Goal: Find specific page/section: Find specific page/section

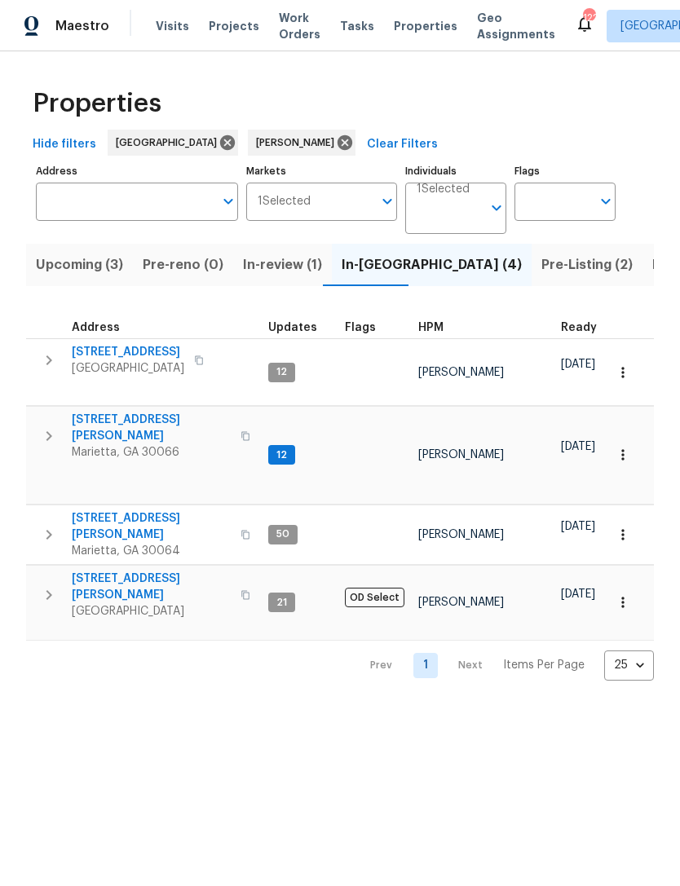
click at [135, 412] on span "[STREET_ADDRESS][PERSON_NAME]" at bounding box center [151, 428] width 159 height 33
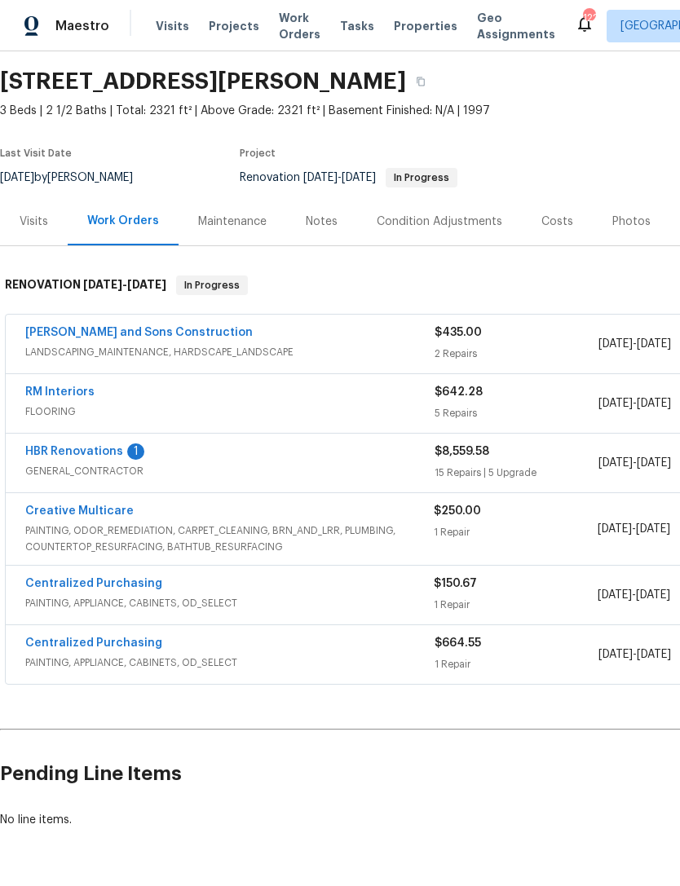
scroll to position [50, 0]
click at [308, 209] on div "Notes" at bounding box center [321, 221] width 71 height 48
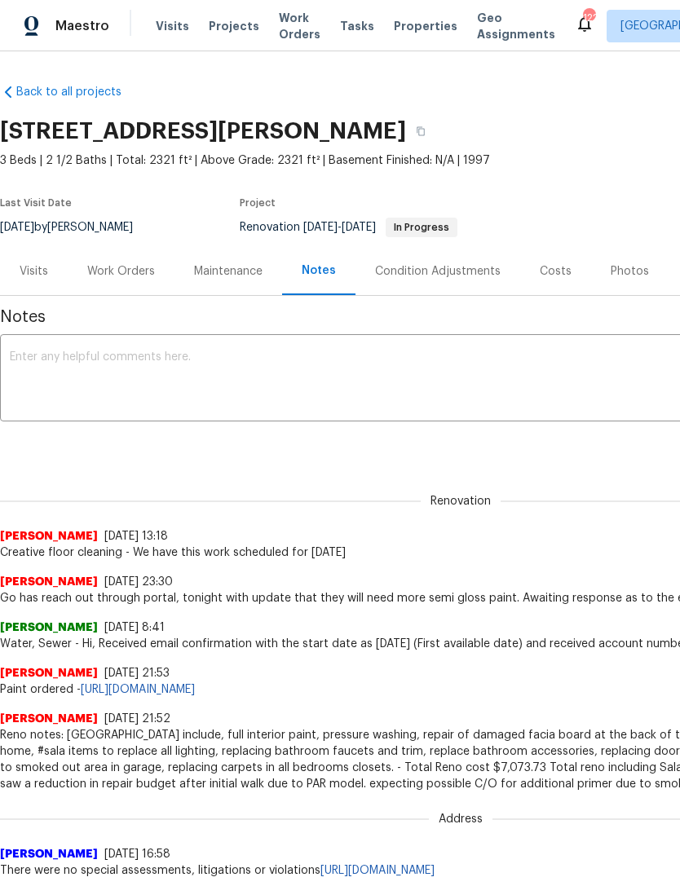
click at [50, 263] on div "Visits" at bounding box center [34, 271] width 68 height 48
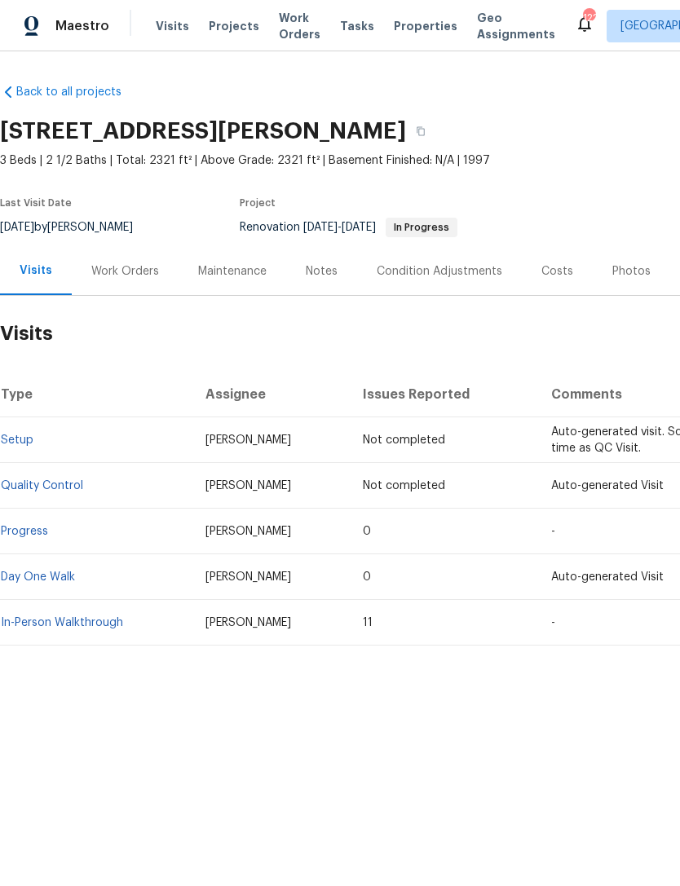
click at [559, 259] on div "Costs" at bounding box center [557, 271] width 71 height 48
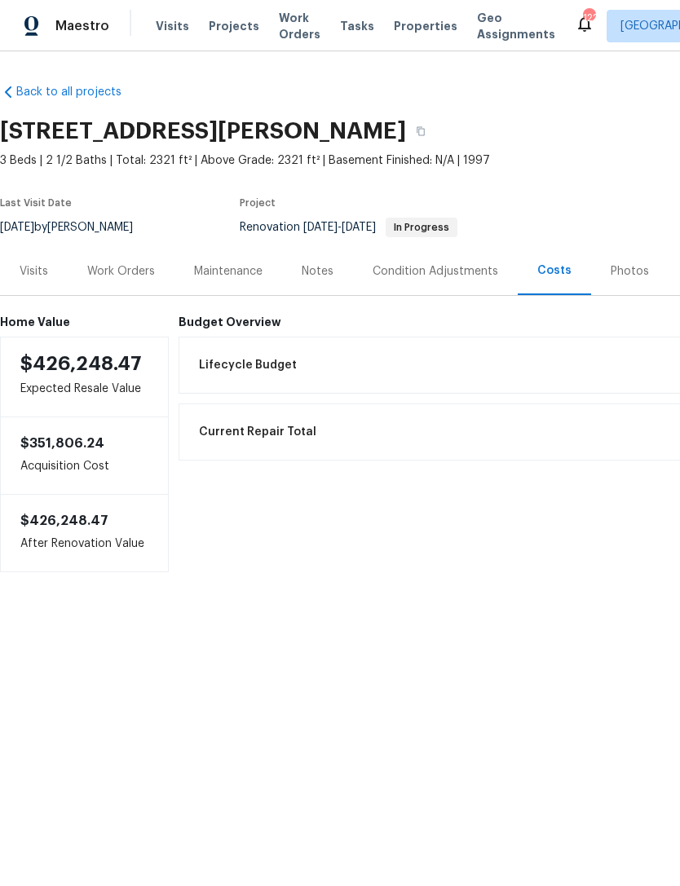
click at [36, 254] on div "Visits" at bounding box center [34, 271] width 68 height 48
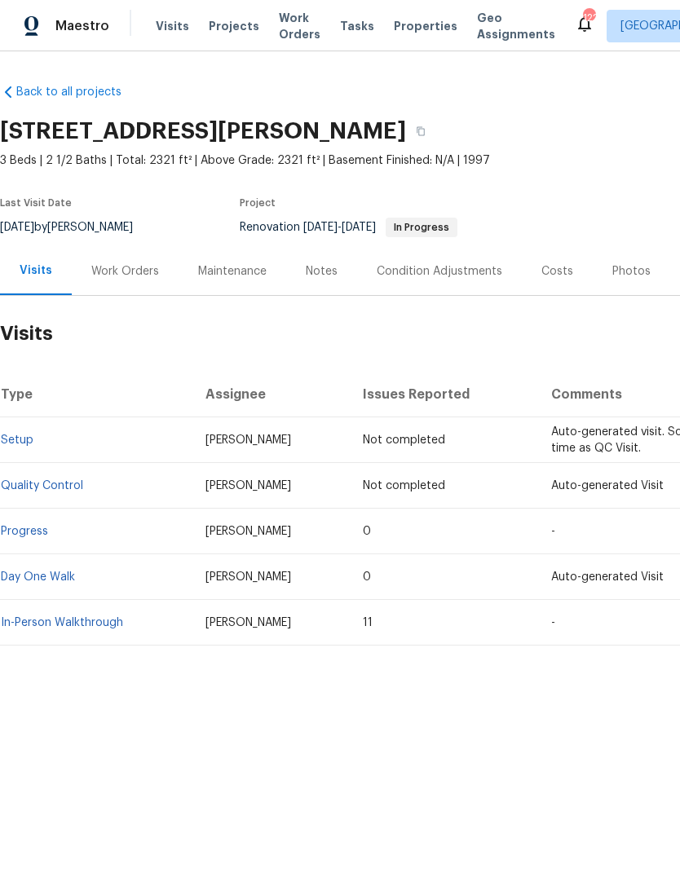
click at [310, 263] on div "Notes" at bounding box center [322, 271] width 32 height 16
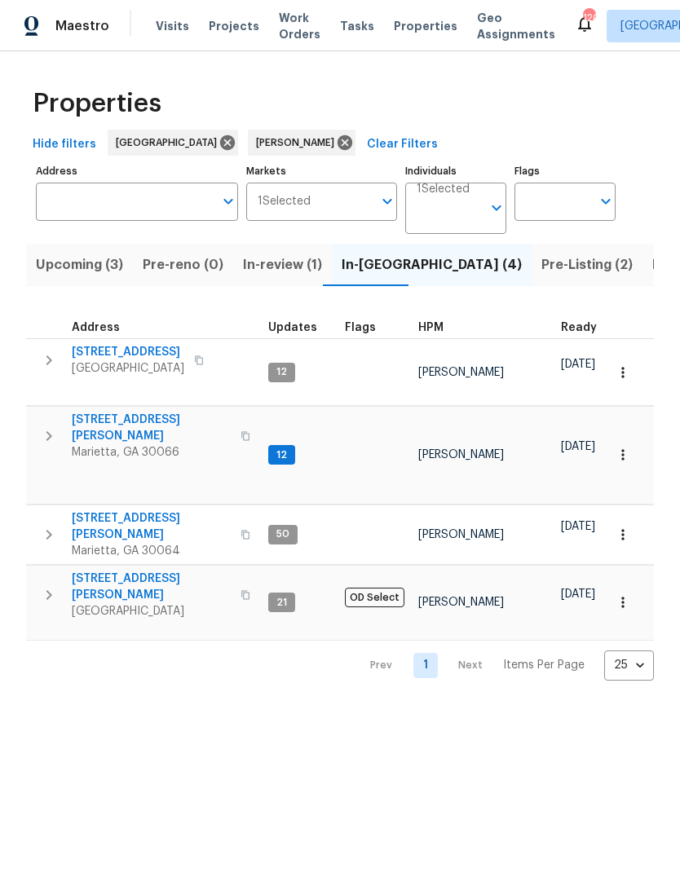
click at [652, 270] on span "Listed (11)" at bounding box center [684, 265] width 64 height 23
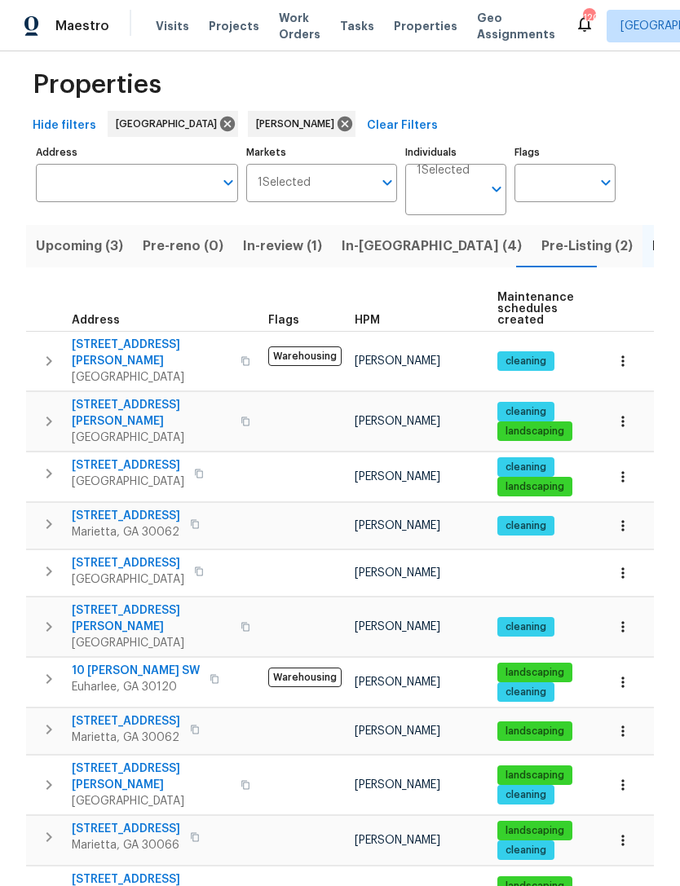
scroll to position [18, 0]
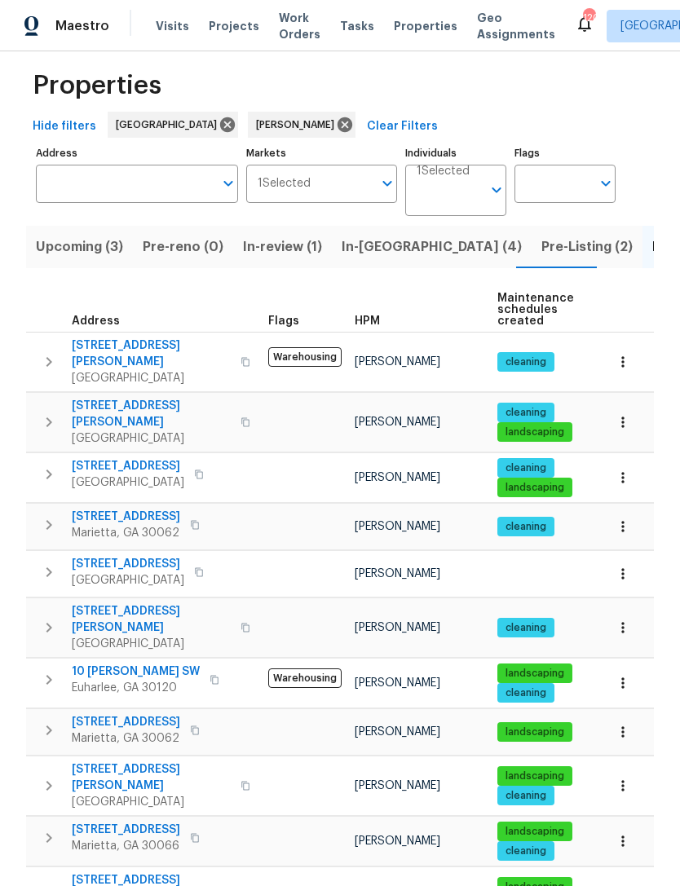
click at [135, 872] on span "[STREET_ADDRESS][PERSON_NAME]" at bounding box center [151, 888] width 159 height 33
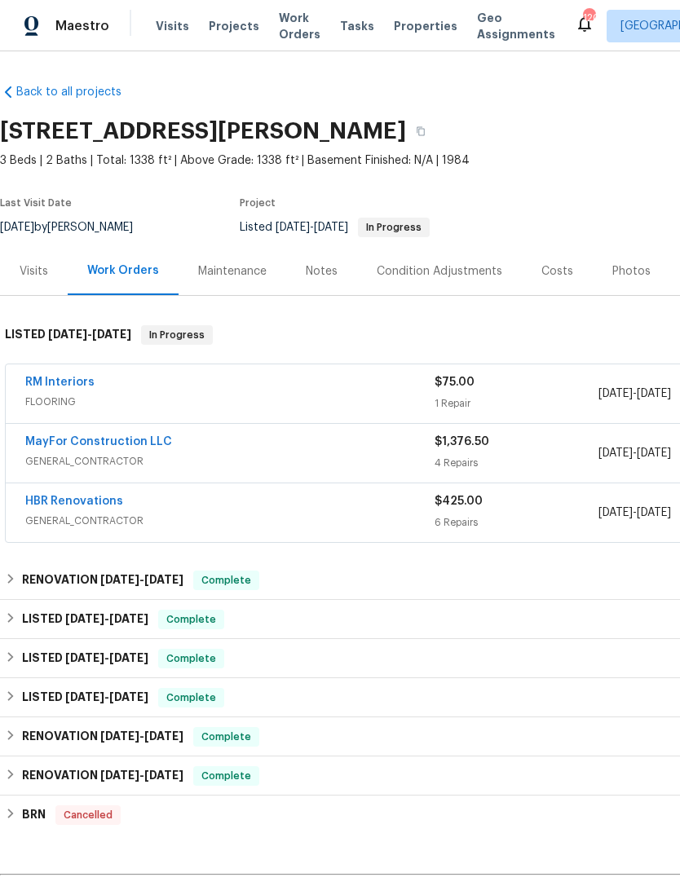
click at [91, 442] on link "MayFor Construction LLC" at bounding box center [98, 441] width 147 height 11
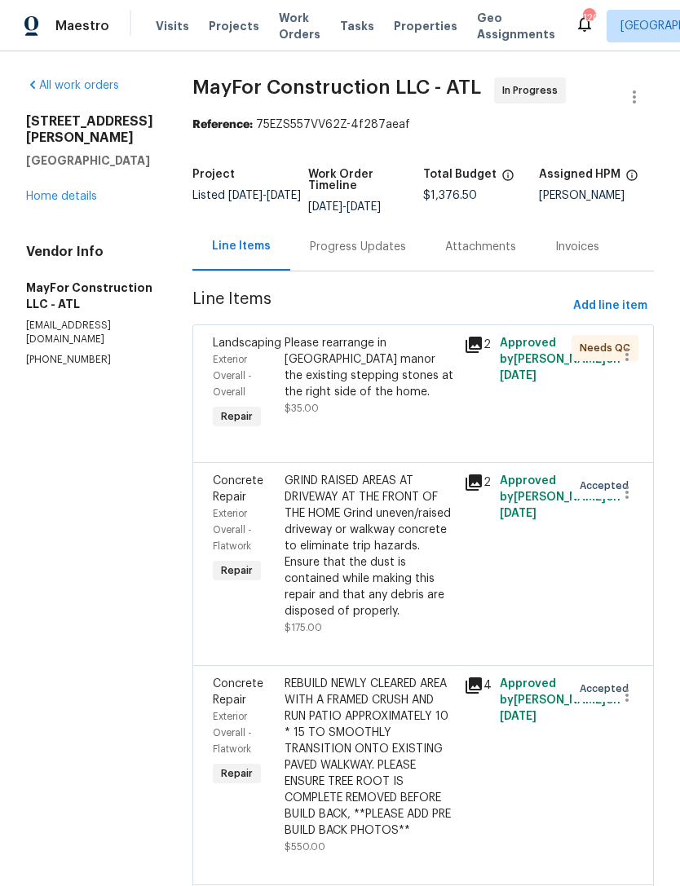
click at [257, 349] on span "Landscaping" at bounding box center [247, 342] width 68 height 11
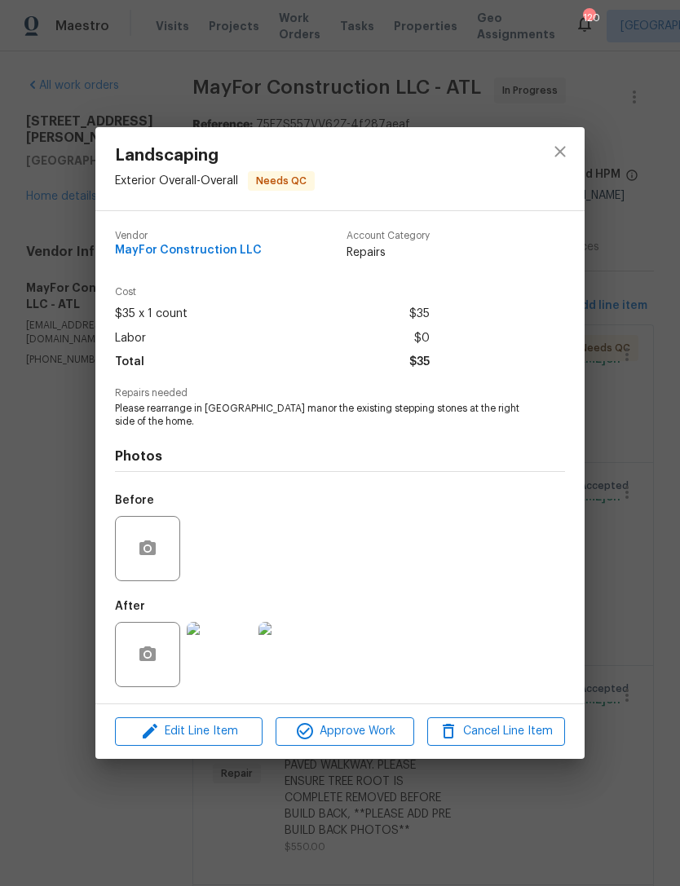
click at [218, 660] on img at bounding box center [219, 654] width 65 height 65
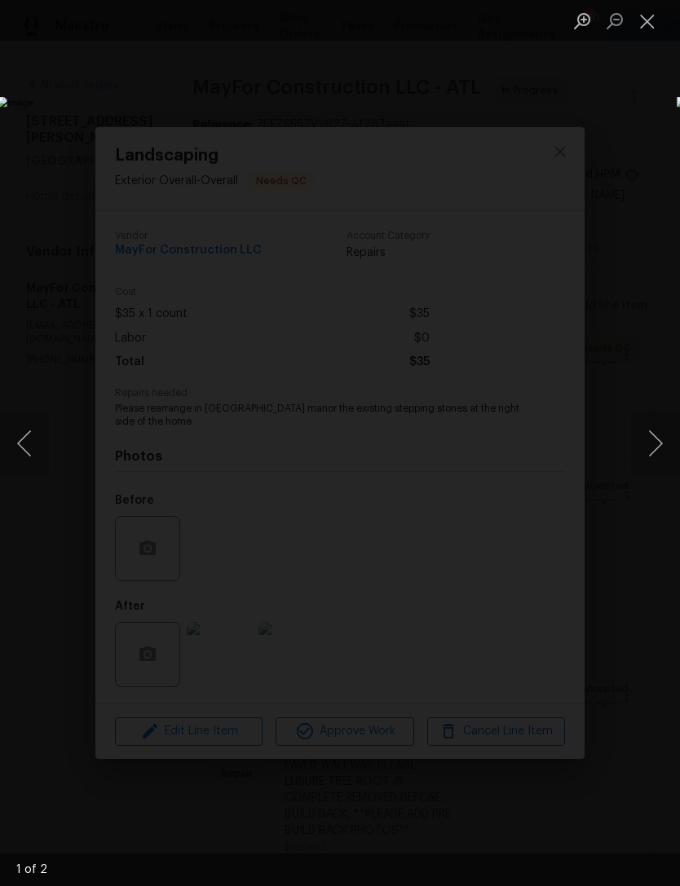
click at [648, 446] on button "Next image" at bounding box center [655, 443] width 49 height 65
click at [655, 24] on button "Close lightbox" at bounding box center [647, 21] width 33 height 29
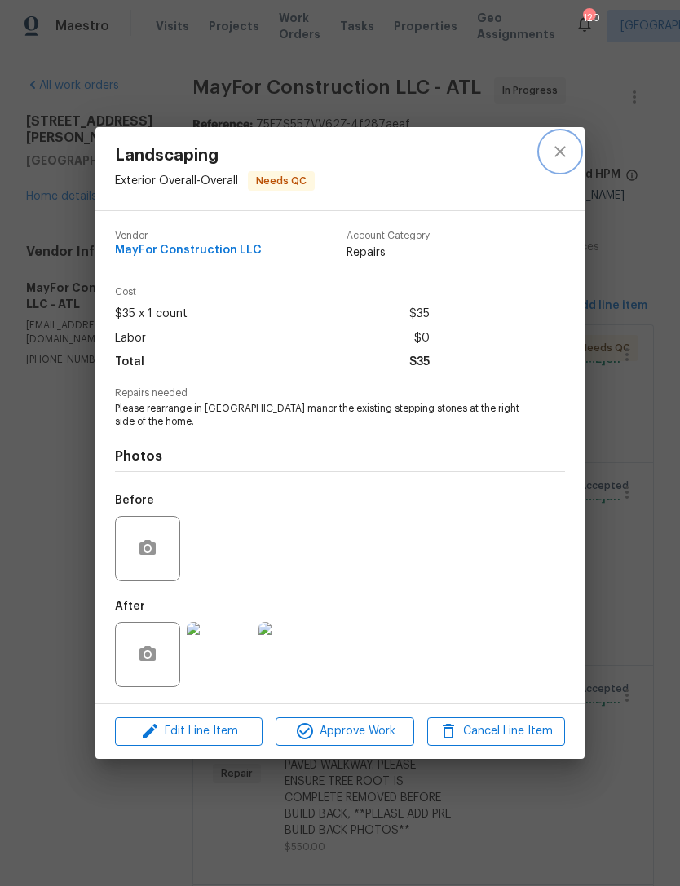
click at [558, 148] on icon "close" at bounding box center [560, 152] width 20 height 20
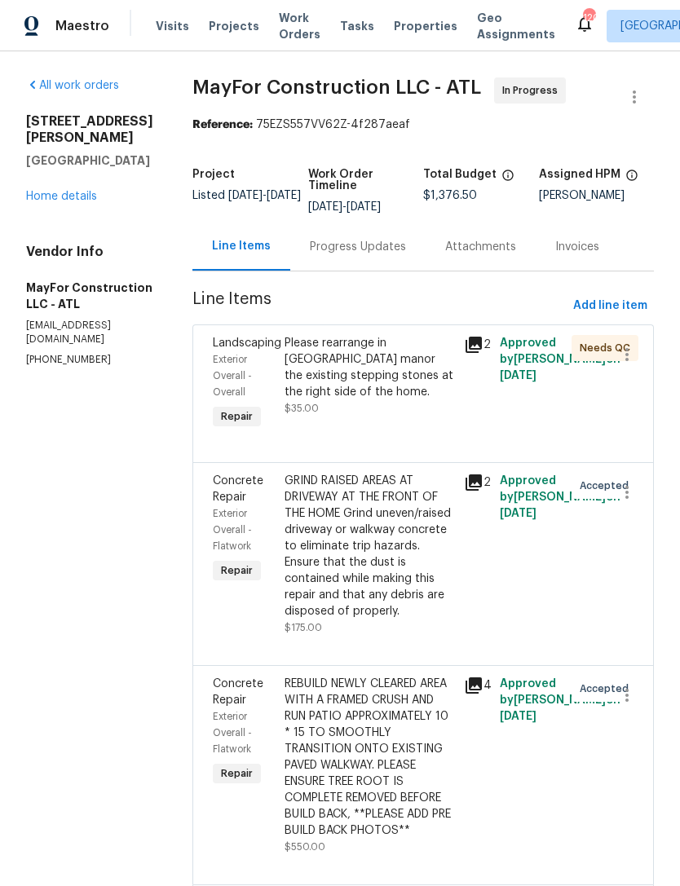
click at [245, 503] on span "Concrete Repair" at bounding box center [238, 489] width 51 height 28
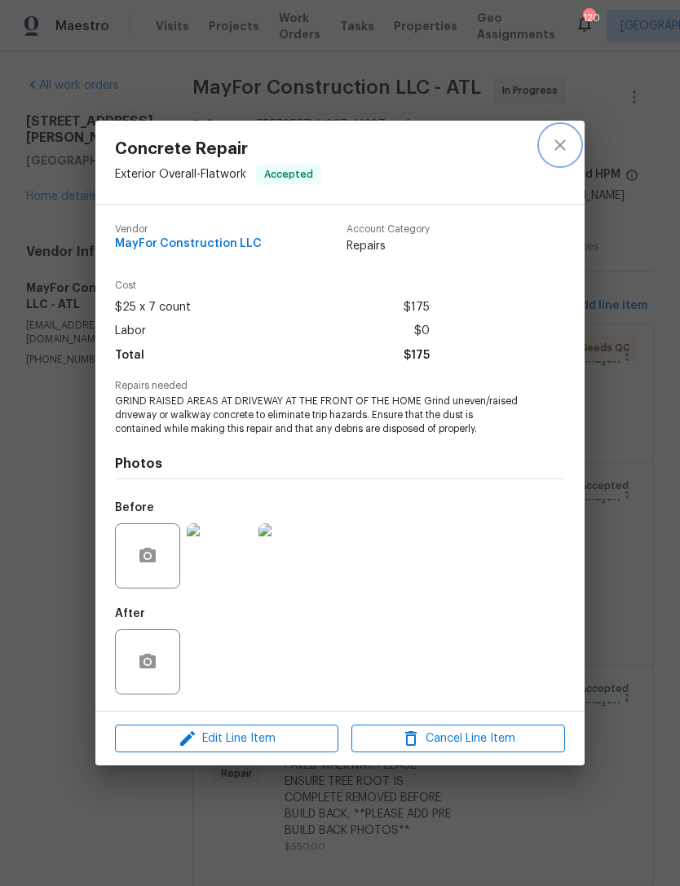
click at [567, 144] on icon "close" at bounding box center [560, 145] width 20 height 20
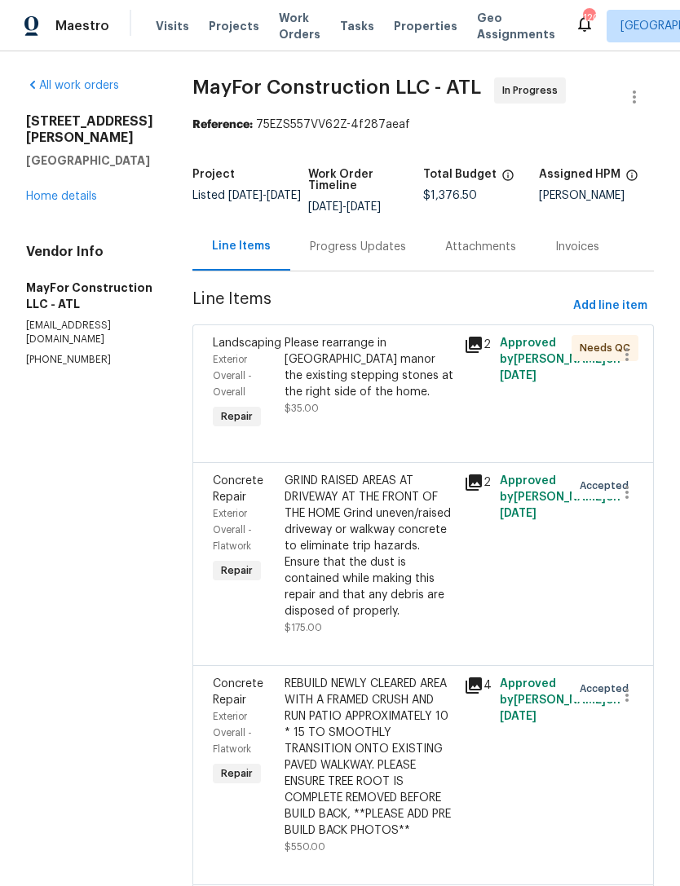
click at [86, 191] on link "Home details" at bounding box center [61, 196] width 71 height 11
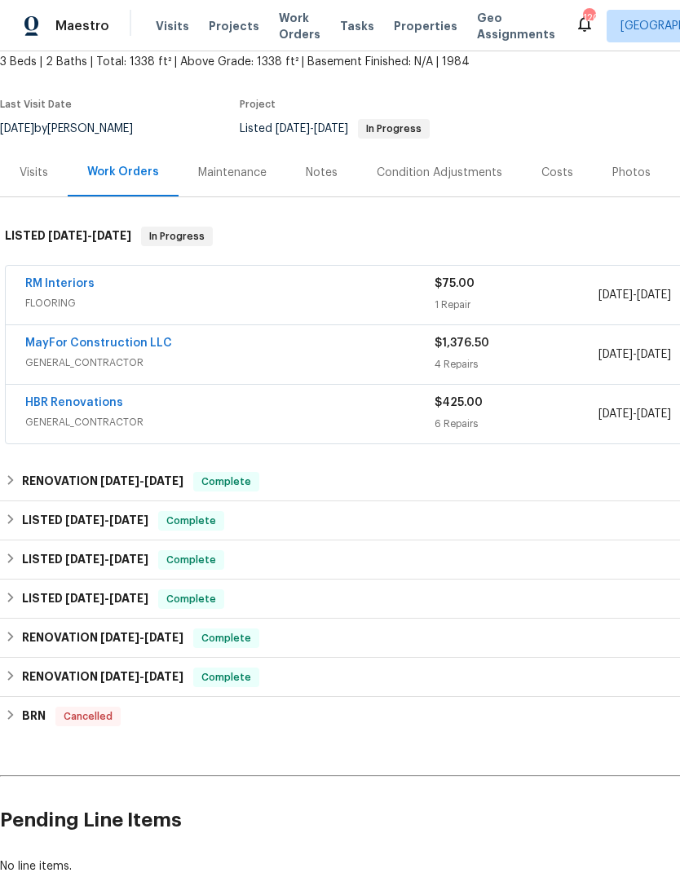
scroll to position [99, 0]
click at [38, 169] on div "Visits" at bounding box center [34, 173] width 29 height 16
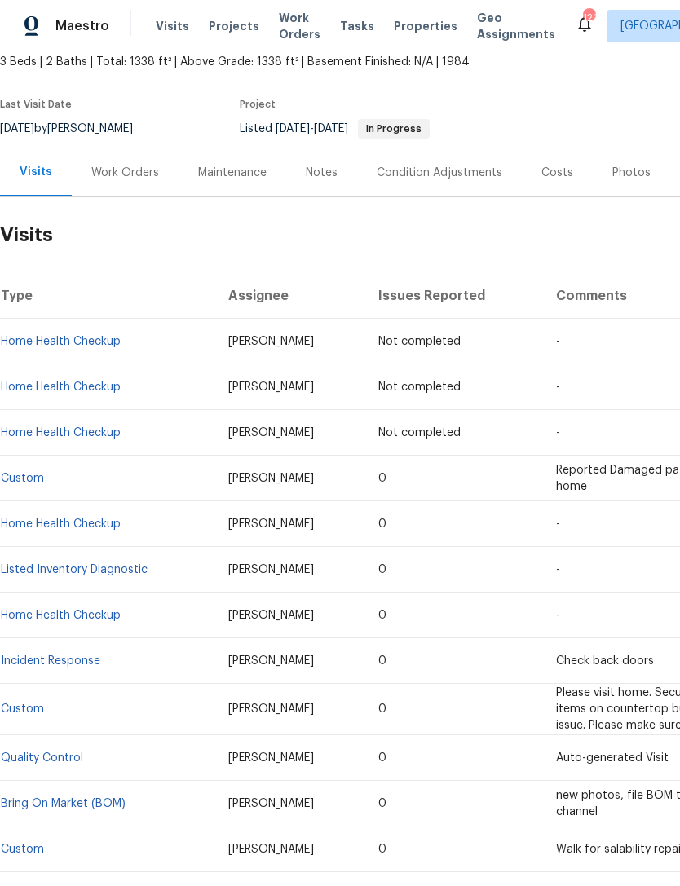
click at [134, 181] on div "Work Orders" at bounding box center [125, 172] width 107 height 48
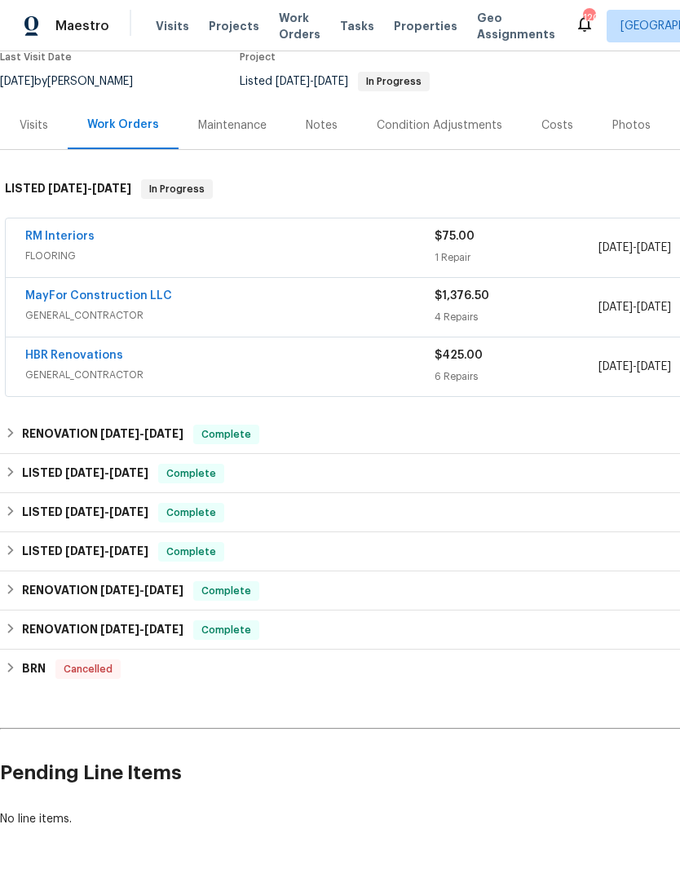
scroll to position [145, 0]
